Goal: Browse casually: Explore the website without a specific task or goal

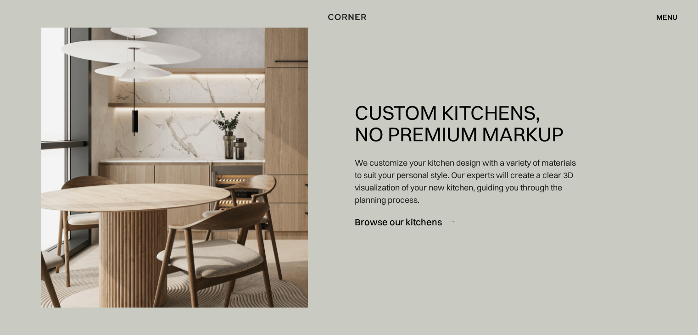
scroll to position [688, 0]
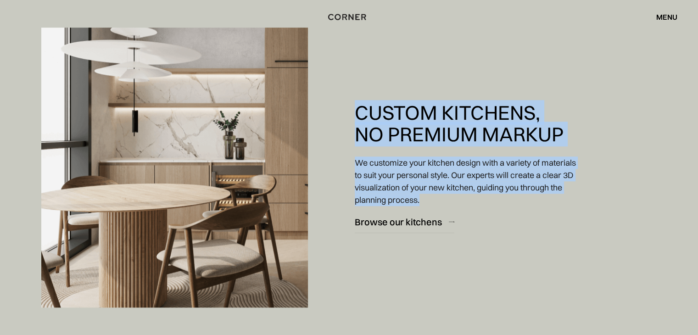
drag, startPoint x: 356, startPoint y: 115, endPoint x: 444, endPoint y: 203, distance: 124.3
click at [444, 203] on div "Custom Kitchens, No Premium Markup We customize your kitchen design with a vari…" at bounding box center [467, 168] width 225 height 132
copy div "Custom Kitchens, No Premium Markup We customize your kitchen design with a vari…"
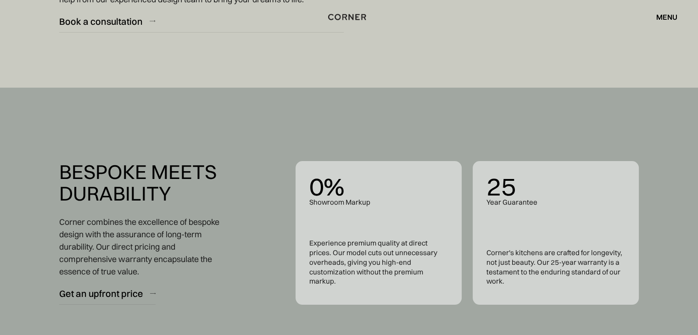
scroll to position [3442, 0]
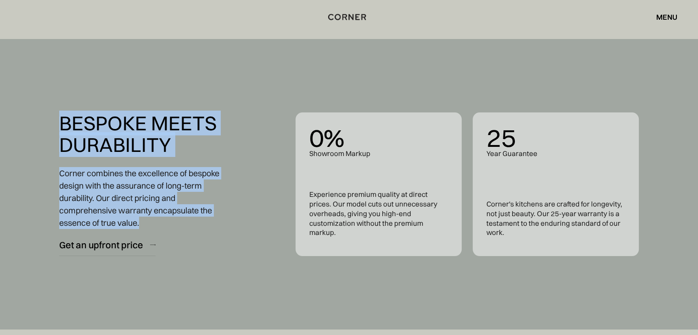
drag, startPoint x: 62, startPoint y: 123, endPoint x: 158, endPoint y: 221, distance: 136.3
click at [158, 221] on div "Bespoke meets Durability Corner combines the excellence of bespoke design with …" at bounding box center [142, 184] width 166 height 144
copy div "Bespoke meets Durability Corner combines the excellence of bespoke design with …"
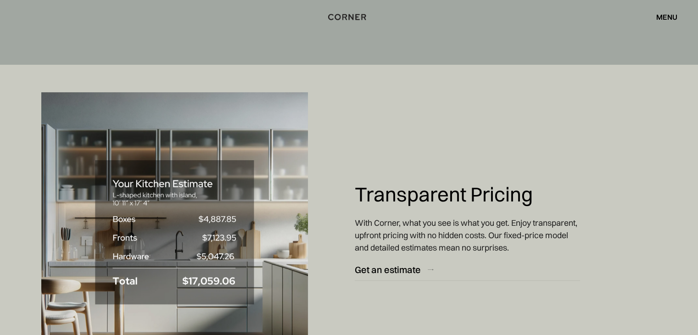
scroll to position [3809, 0]
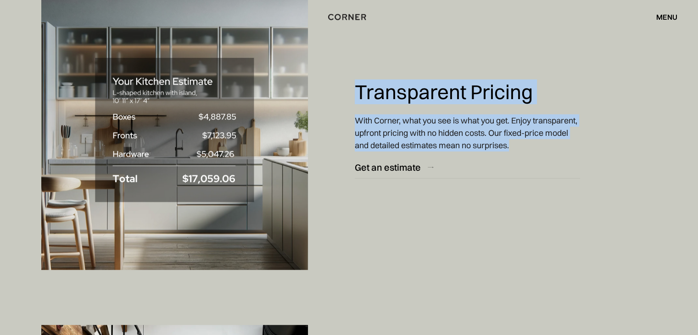
drag, startPoint x: 368, startPoint y: 97, endPoint x: 595, endPoint y: 142, distance: 231.6
click at [595, 142] on div "Transparent Pricing With Corner, what you see is what you get. Enjoy transparen…" at bounding box center [349, 129] width 698 height 335
copy div "Transparent Pricing With Corner, what you see is what you get. Enjoy transparen…"
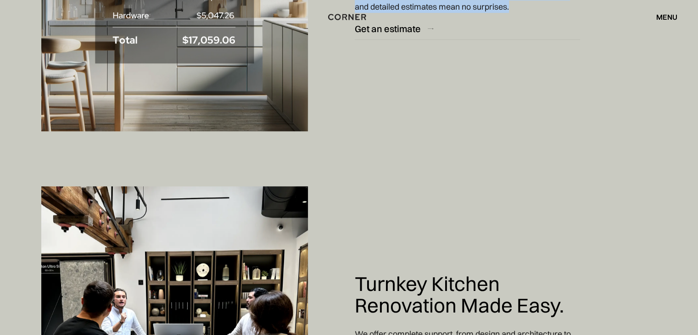
scroll to position [4038, 0]
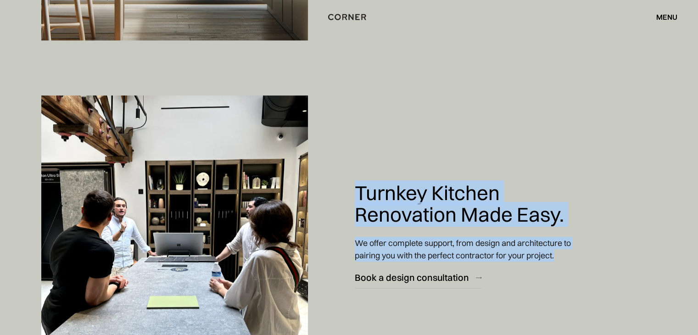
drag, startPoint x: 353, startPoint y: 192, endPoint x: 579, endPoint y: 251, distance: 233.4
click at [579, 251] on div "Turnkey Kitchen Renovation Made Easy. We offer complete support, from design an…" at bounding box center [349, 235] width 698 height 335
copy div "Turnkey Kitchen Renovation Made Easy. We offer complete support, from design an…"
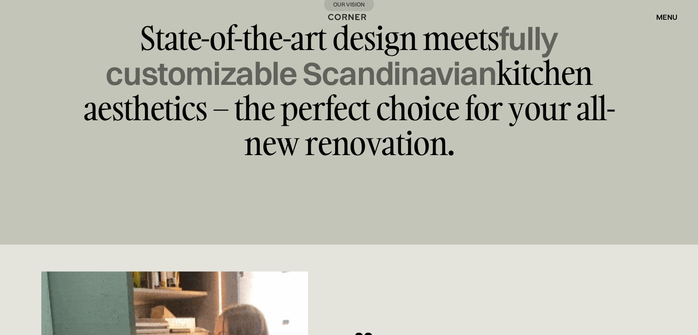
scroll to position [5323, 0]
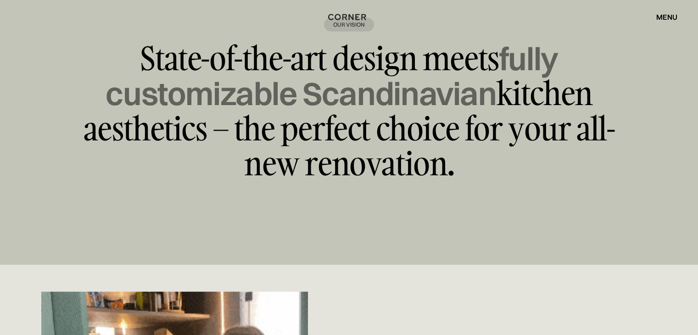
drag, startPoint x: 140, startPoint y: 58, endPoint x: 485, endPoint y: 164, distance: 360.9
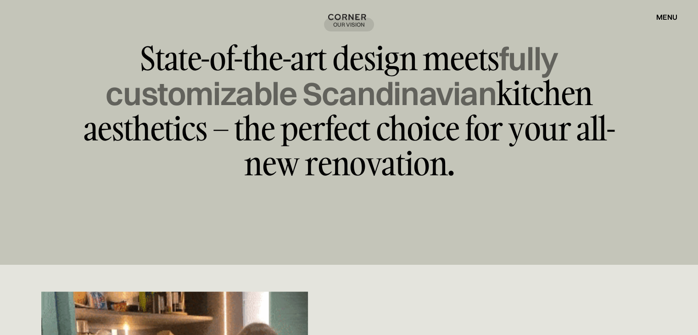
click at [485, 164] on p "State-of-the-art design meets fully customizable Scandinavian kitchen aesthetic…" at bounding box center [349, 111] width 551 height 140
copy p "State-of-the-art design meets fully customizable Scandinavian kitchen aesthetic…"
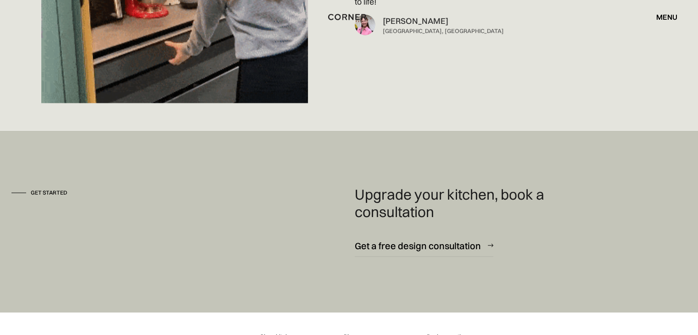
scroll to position [5920, 0]
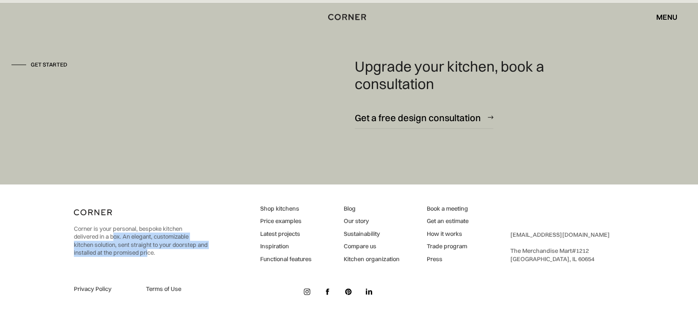
drag, startPoint x: 160, startPoint y: 254, endPoint x: 114, endPoint y: 233, distance: 51.1
click at [114, 233] on p "Corner is your personal, bespoke kitchen delivered in a box. An elegant, custom…" at bounding box center [141, 241] width 134 height 32
drag, startPoint x: 167, startPoint y: 249, endPoint x: 79, endPoint y: 213, distance: 94.7
click at [79, 213] on div "Corner is your personal, bespoke kitchen delivered in a box. An elegant, custom…" at bounding box center [141, 233] width 134 height 57
copy div "Corner is your personal, bespoke kitchen delivered in a box. An elegant, custom…"
